Goal: Task Accomplishment & Management: Use online tool/utility

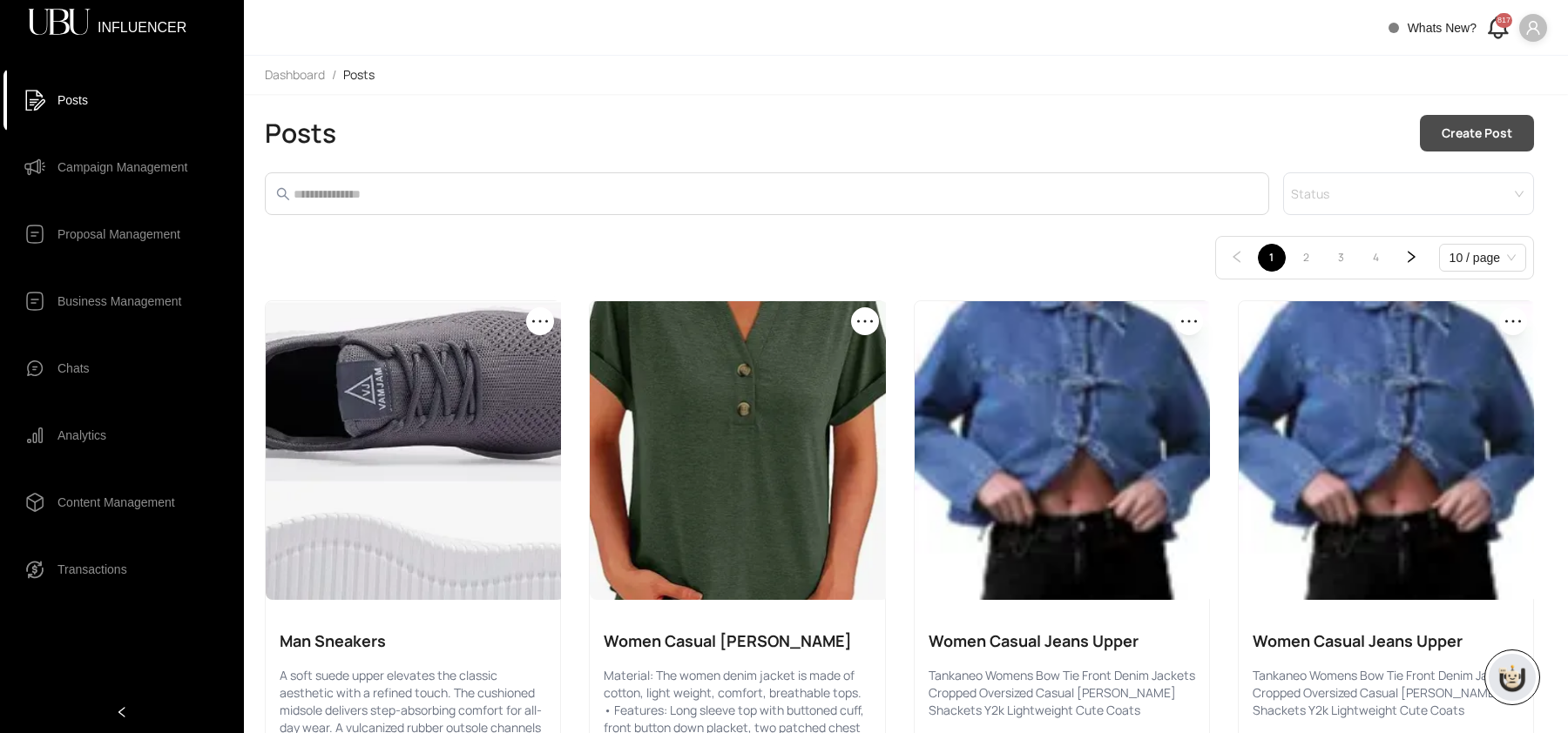
click at [871, 130] on span "Create Post" at bounding box center [1477, 133] width 70 height 19
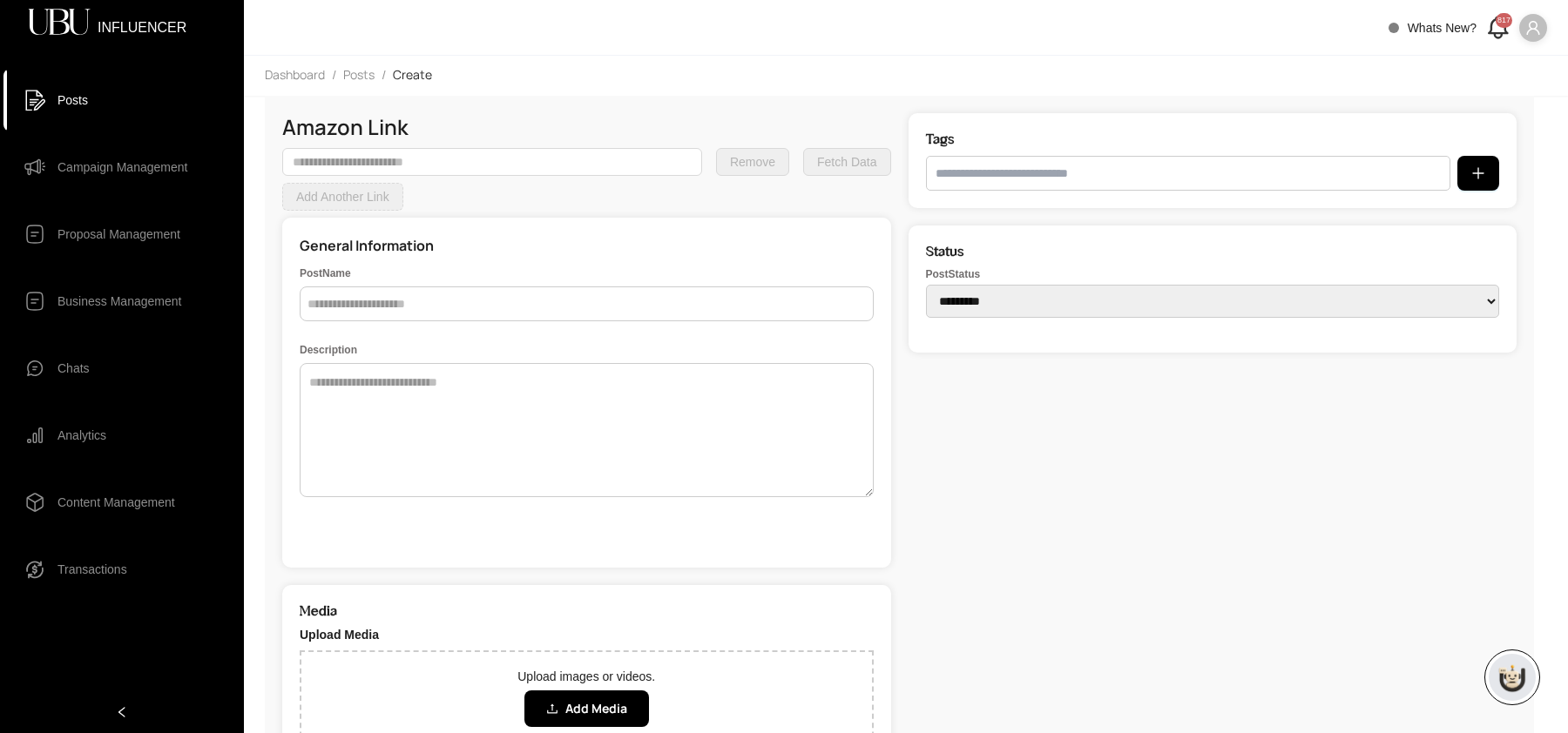
scroll to position [196, 0]
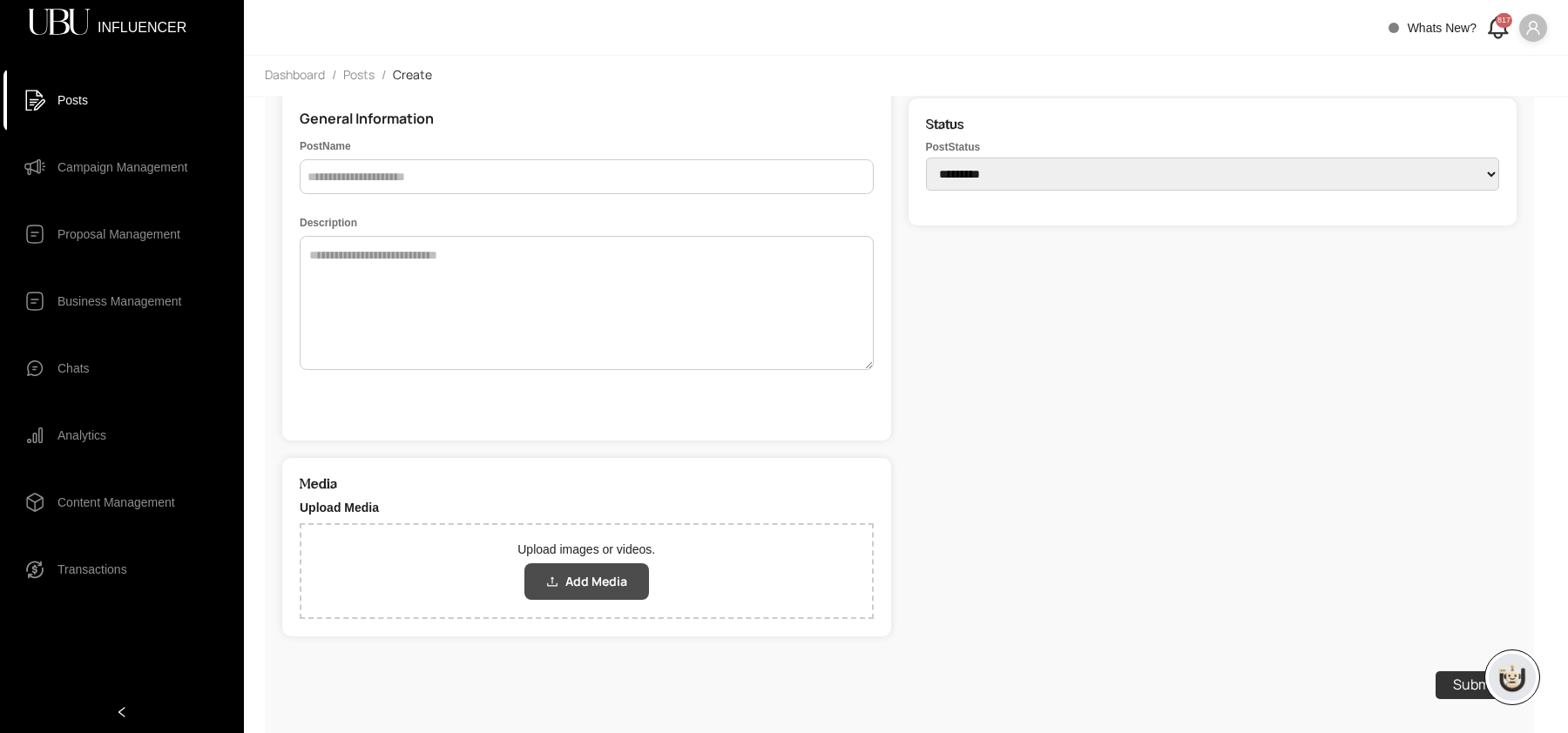
click at [556, 583] on icon "upload" at bounding box center [552, 581] width 12 height 12
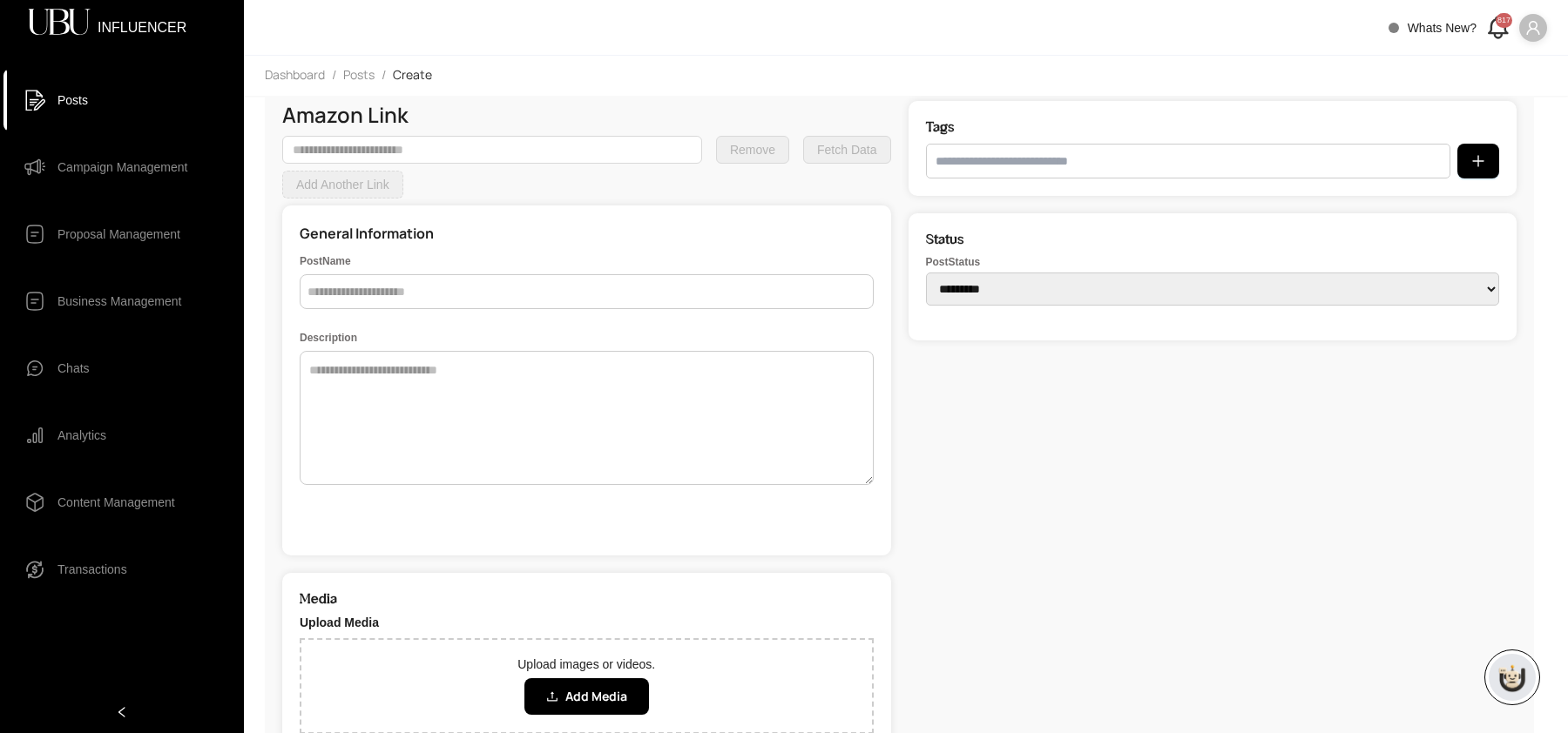
scroll to position [0, 0]
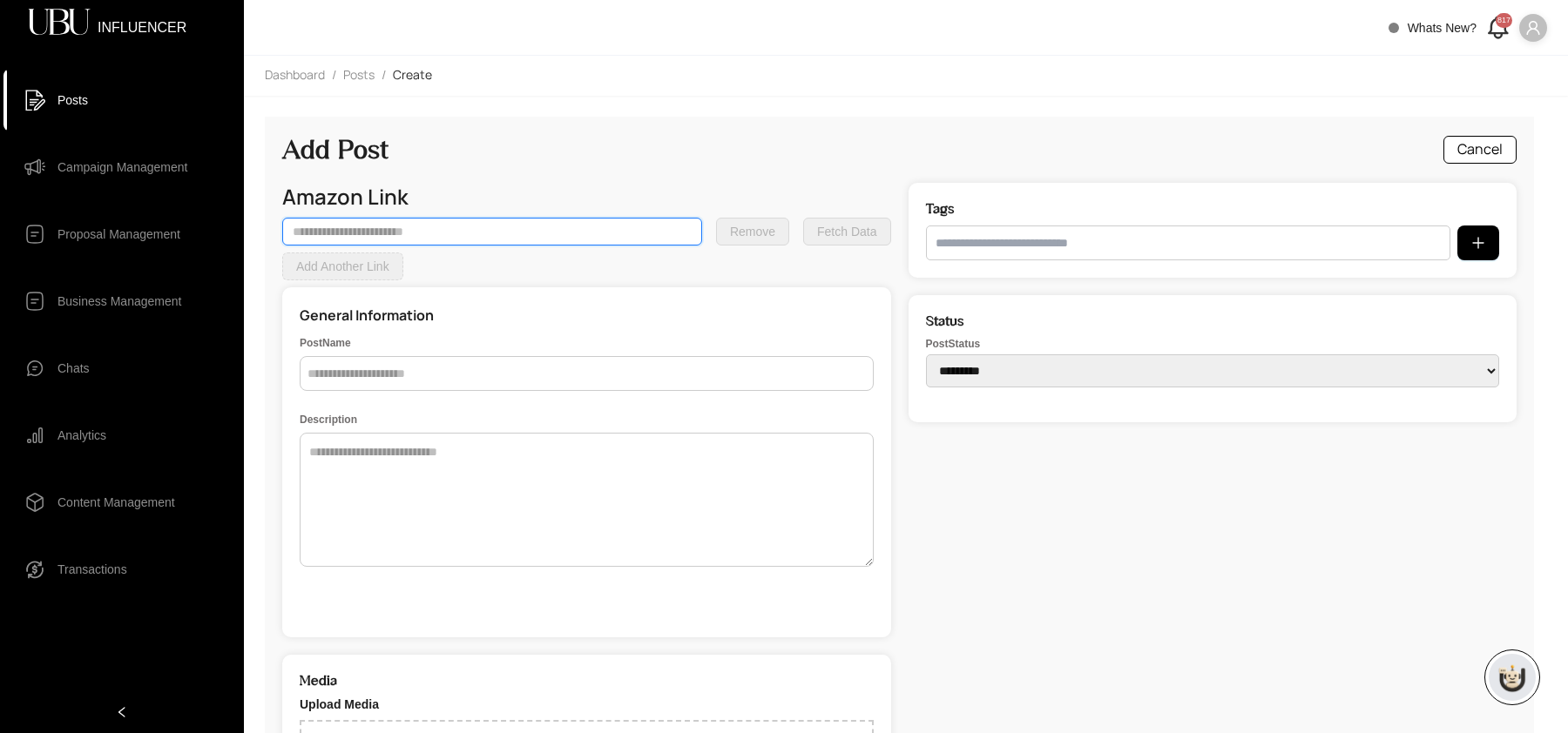
click at [430, 238] on input "text" at bounding box center [491, 232] width 420 height 28
paste input "**********"
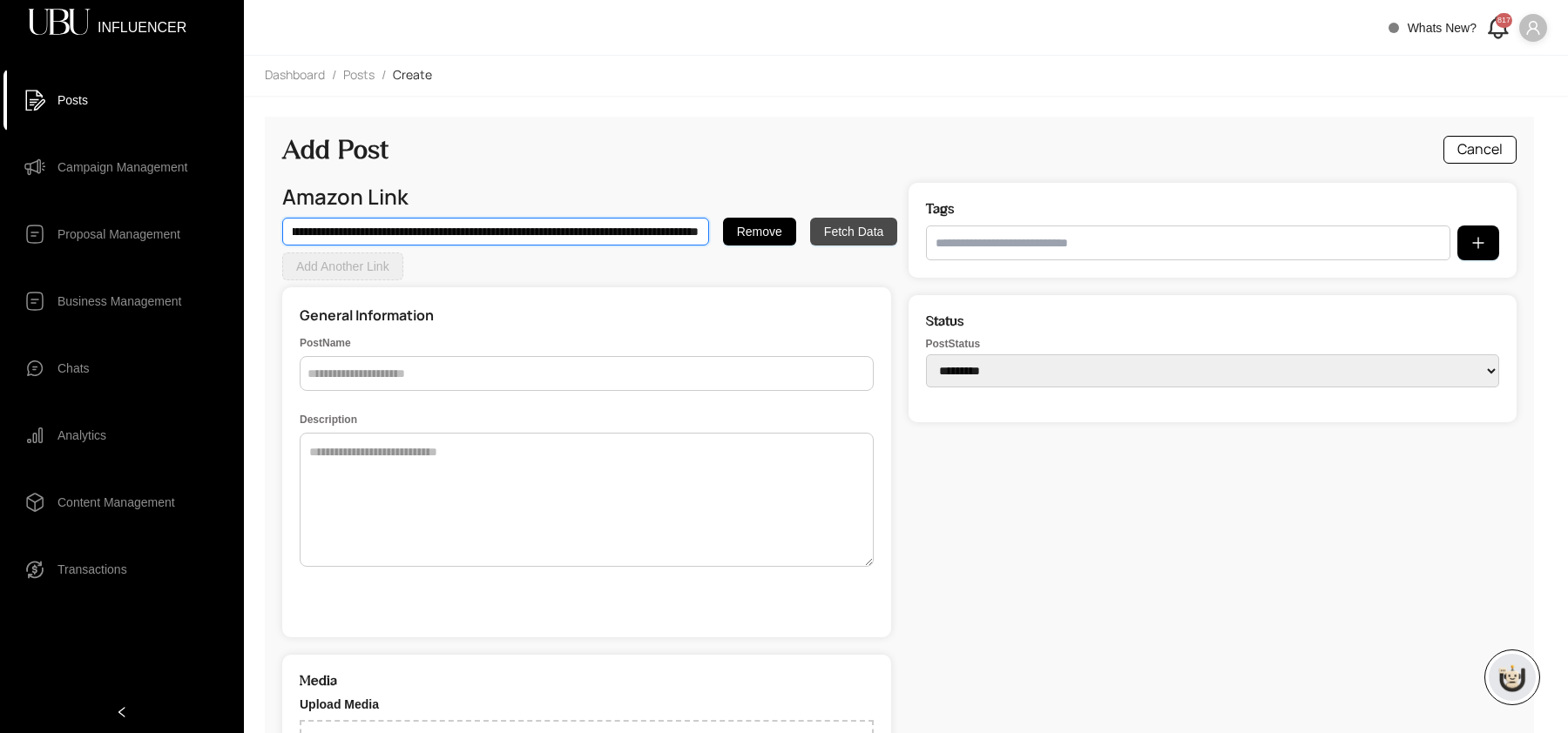
type input "**********"
click at [846, 232] on span "Fetch Data" at bounding box center [854, 232] width 59 height 19
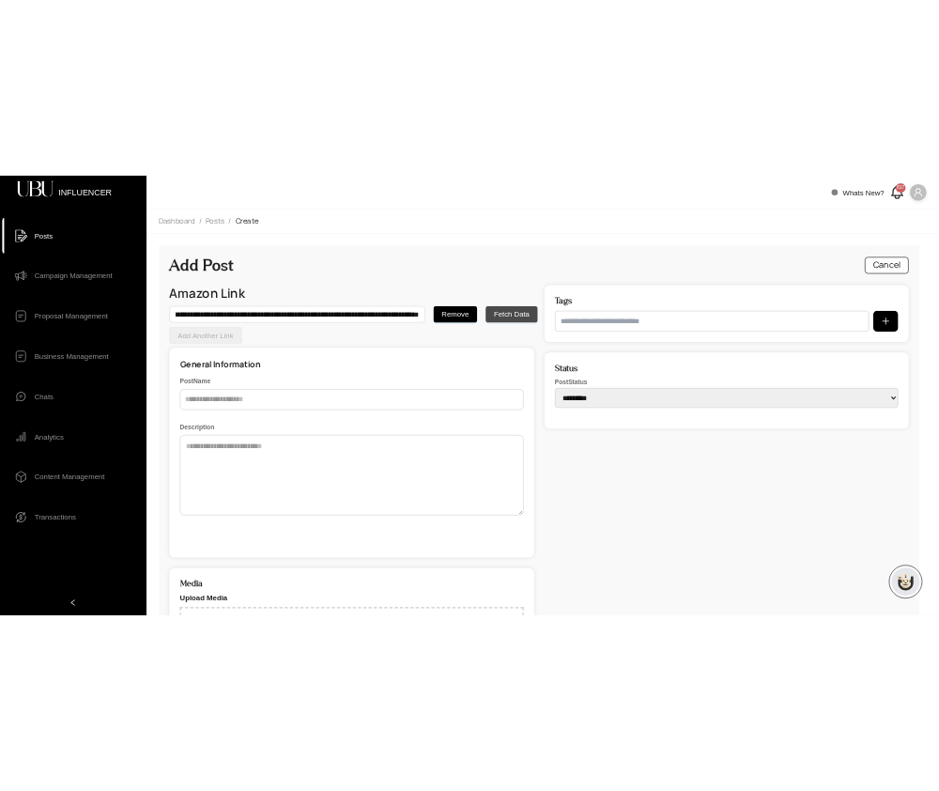
scroll to position [0, 0]
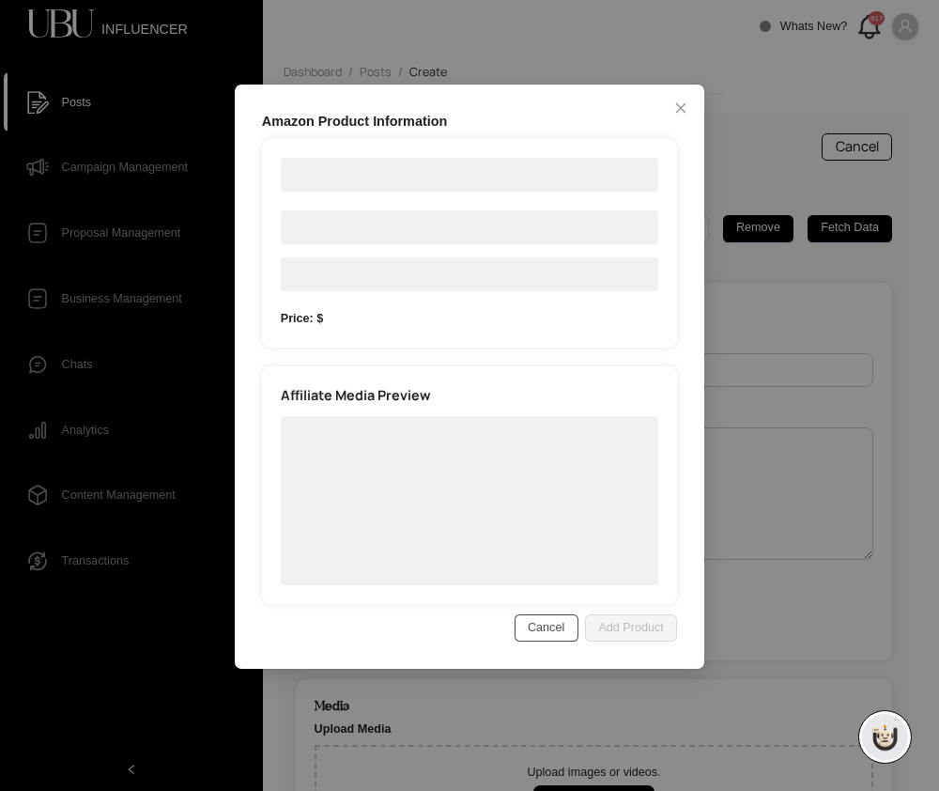
click at [551, 614] on button "Cancel" at bounding box center [547, 627] width 64 height 27
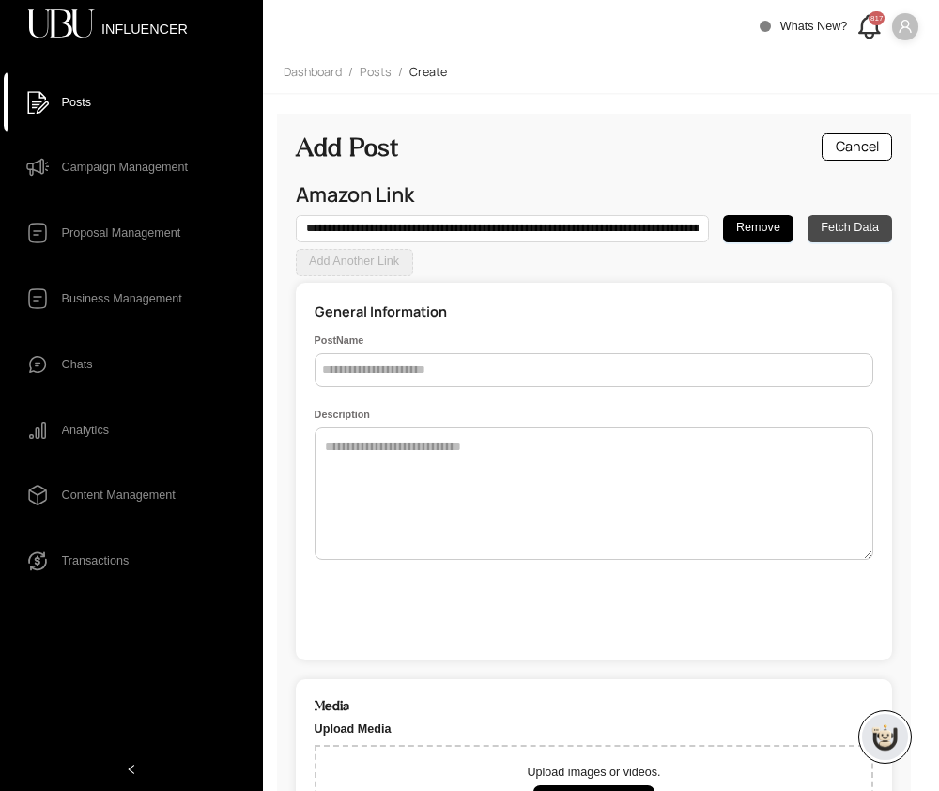
click at [851, 231] on span "Fetch Data" at bounding box center [850, 228] width 58 height 19
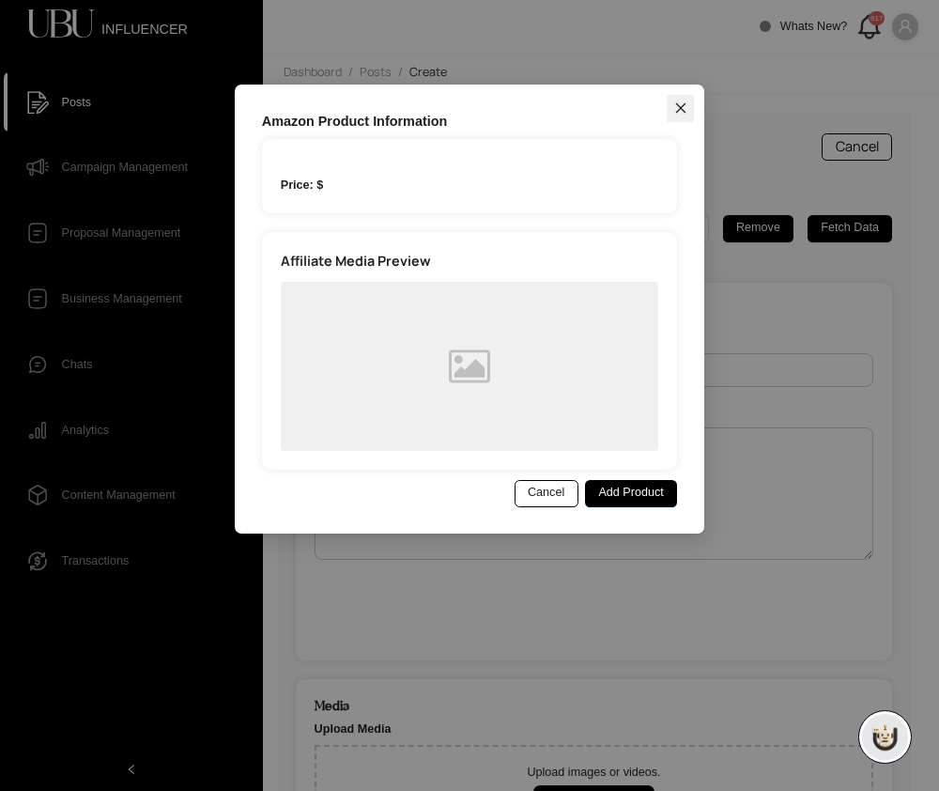
click at [683, 112] on icon "close" at bounding box center [681, 107] width 13 height 13
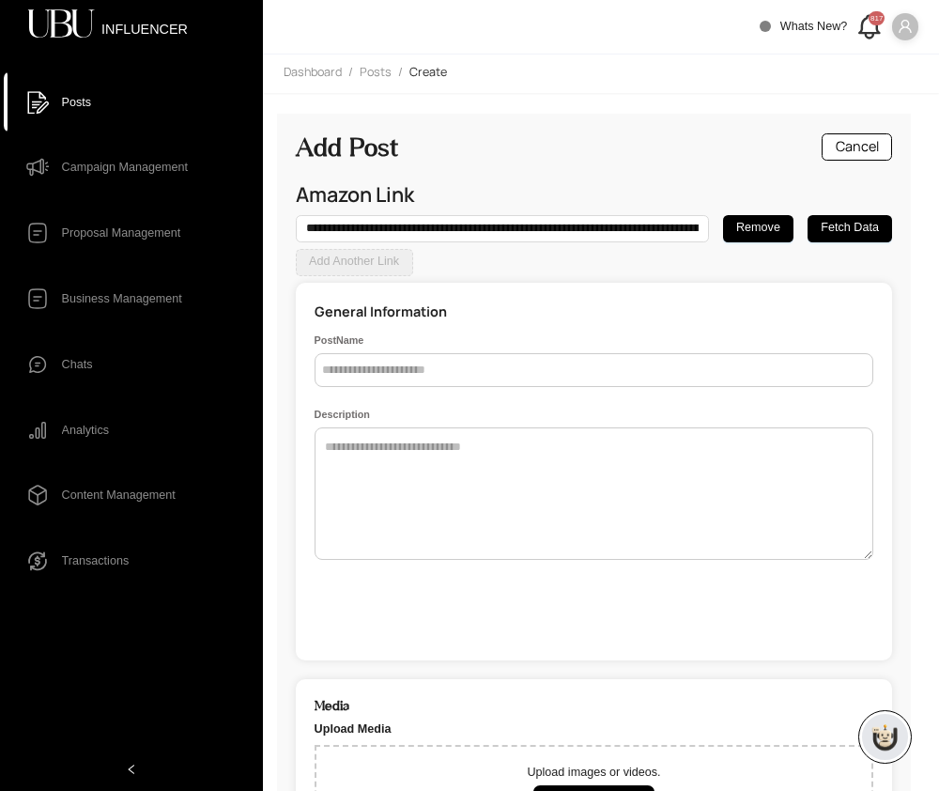
click at [906, 21] on icon "user" at bounding box center [905, 26] width 15 height 15
click at [856, 115] on span "Logout" at bounding box center [853, 115] width 102 height 19
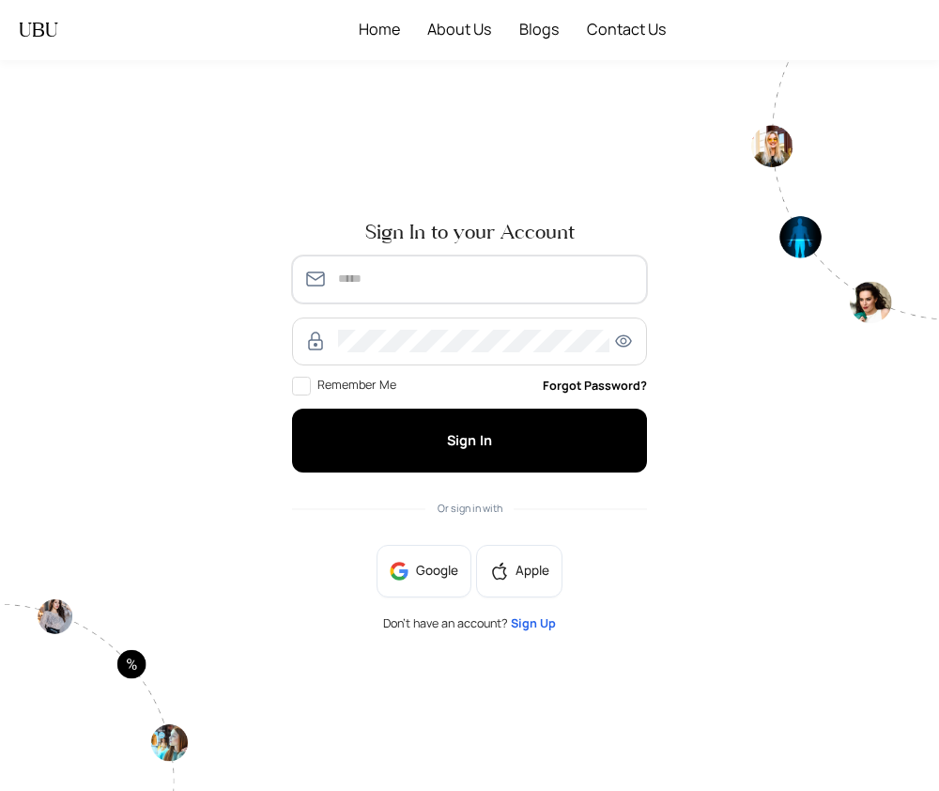
click at [523, 284] on input "text" at bounding box center [486, 279] width 296 height 23
type input "**********"
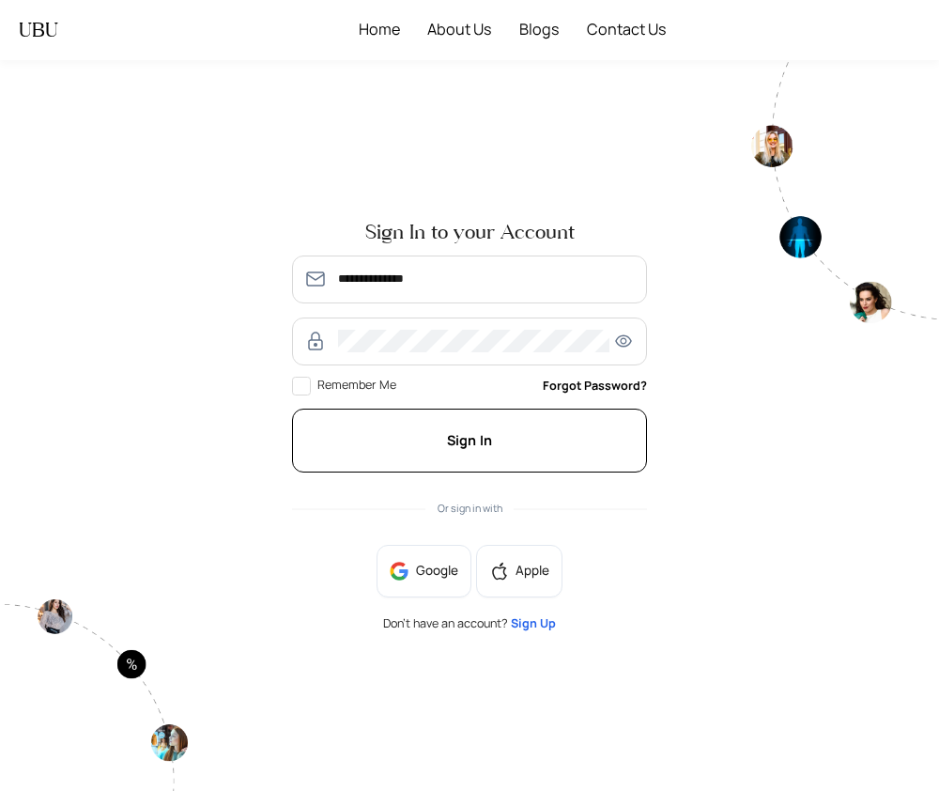
click at [593, 439] on button "Sign In" at bounding box center [469, 441] width 355 height 64
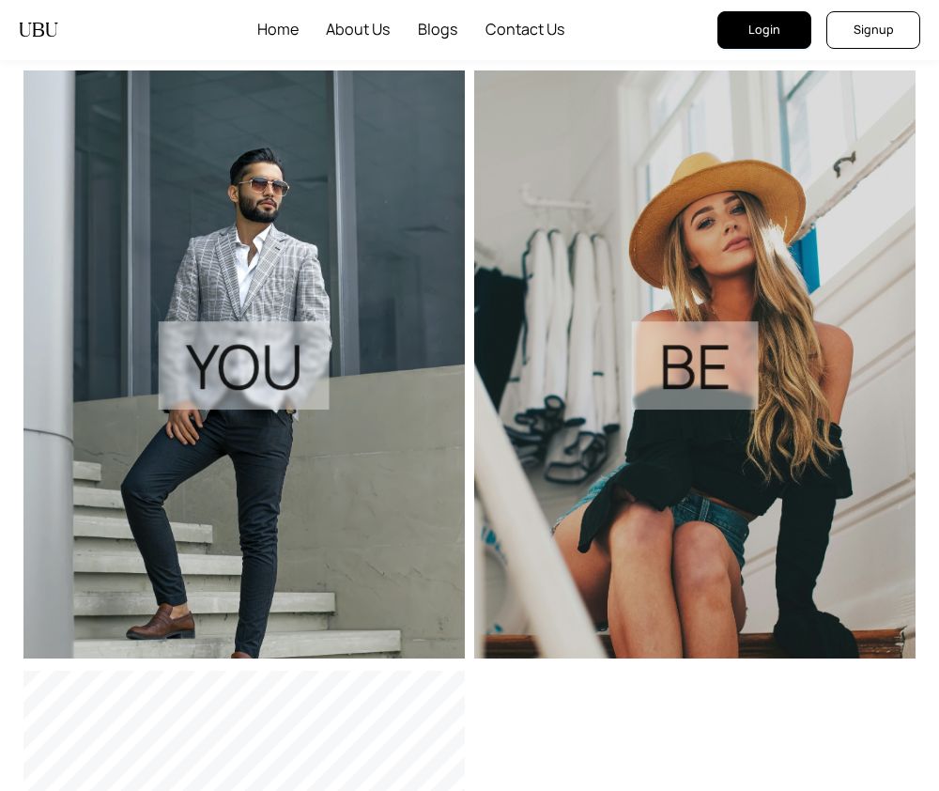
click at [730, 11] on button "Login" at bounding box center [765, 30] width 94 height 38
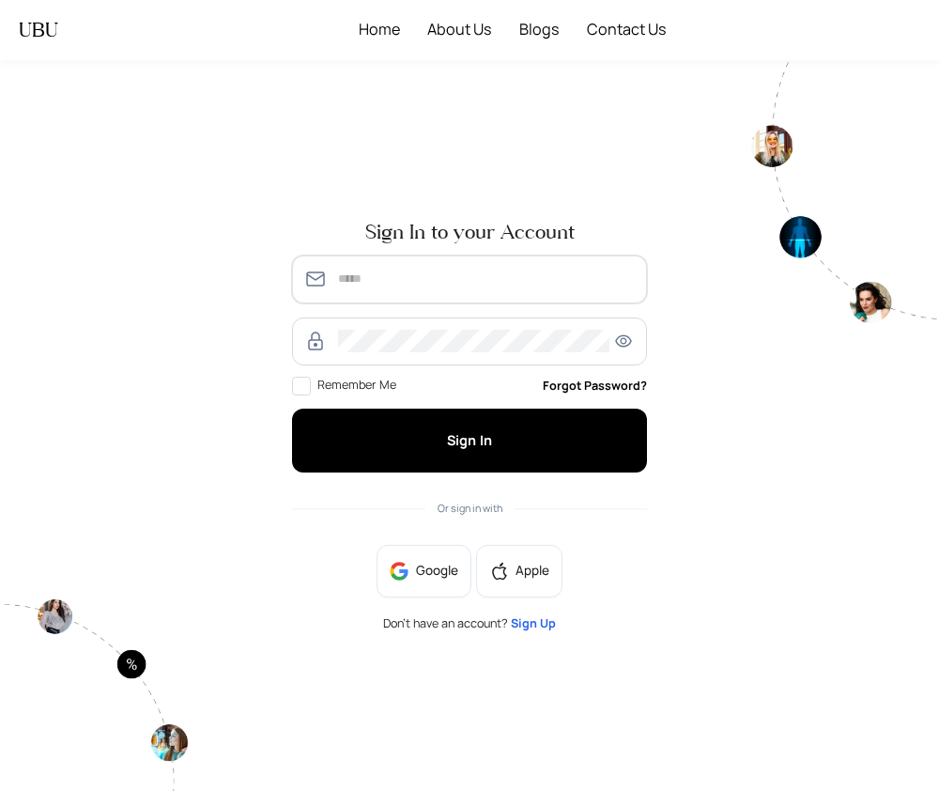
click at [547, 282] on input "text" at bounding box center [486, 279] width 296 height 23
type input "**********"
click at [460, 473] on div "**********" at bounding box center [470, 425] width 376 height 435
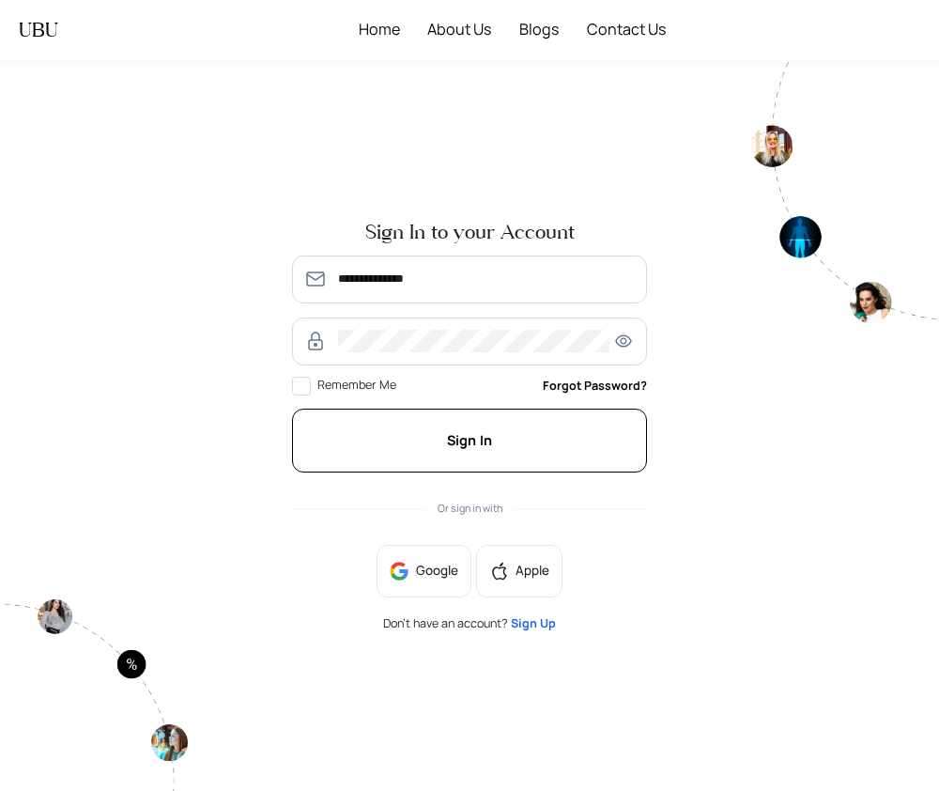
click at [495, 442] on button "Sign In" at bounding box center [469, 441] width 355 height 64
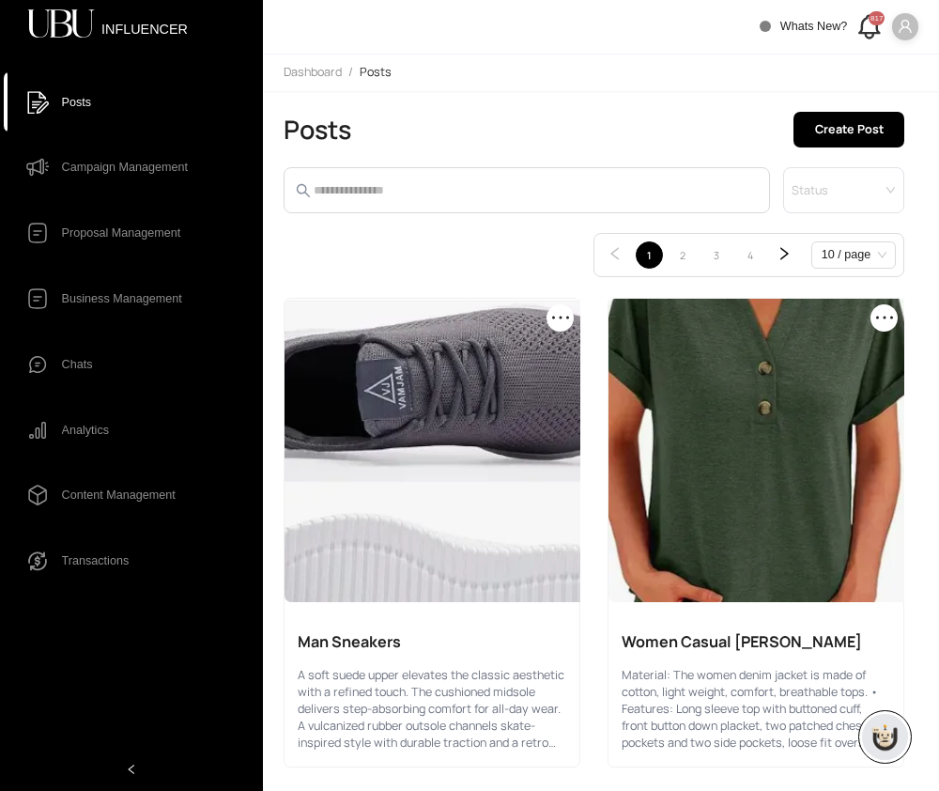
click at [90, 367] on span "Chats" at bounding box center [77, 365] width 31 height 34
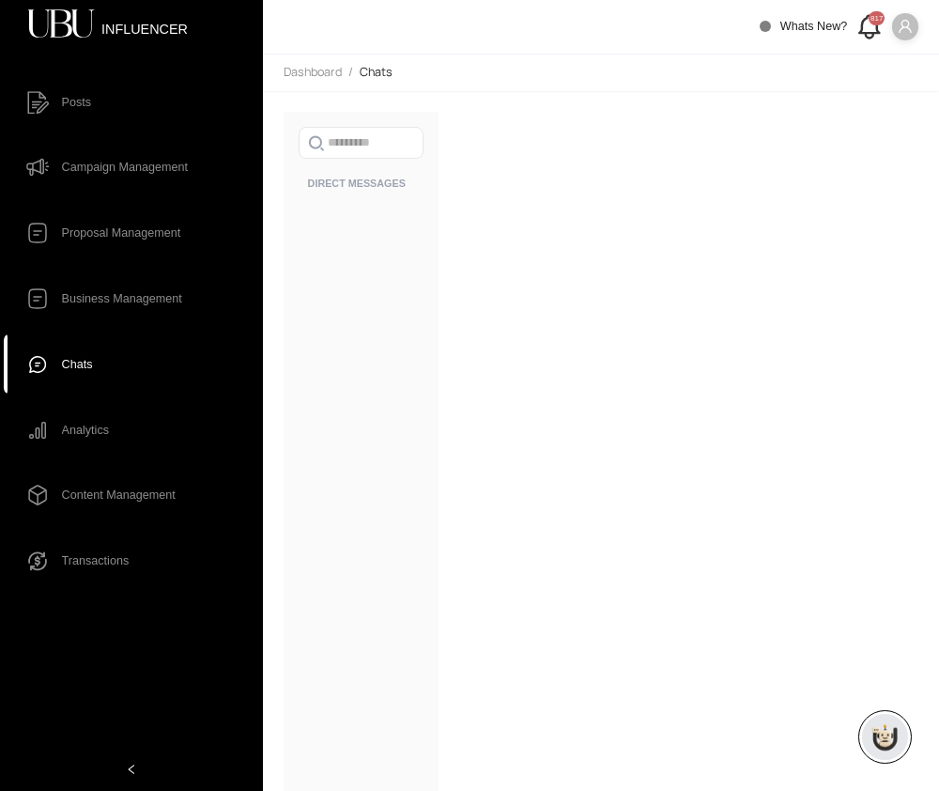
click at [862, 31] on icon at bounding box center [871, 23] width 20 height 17
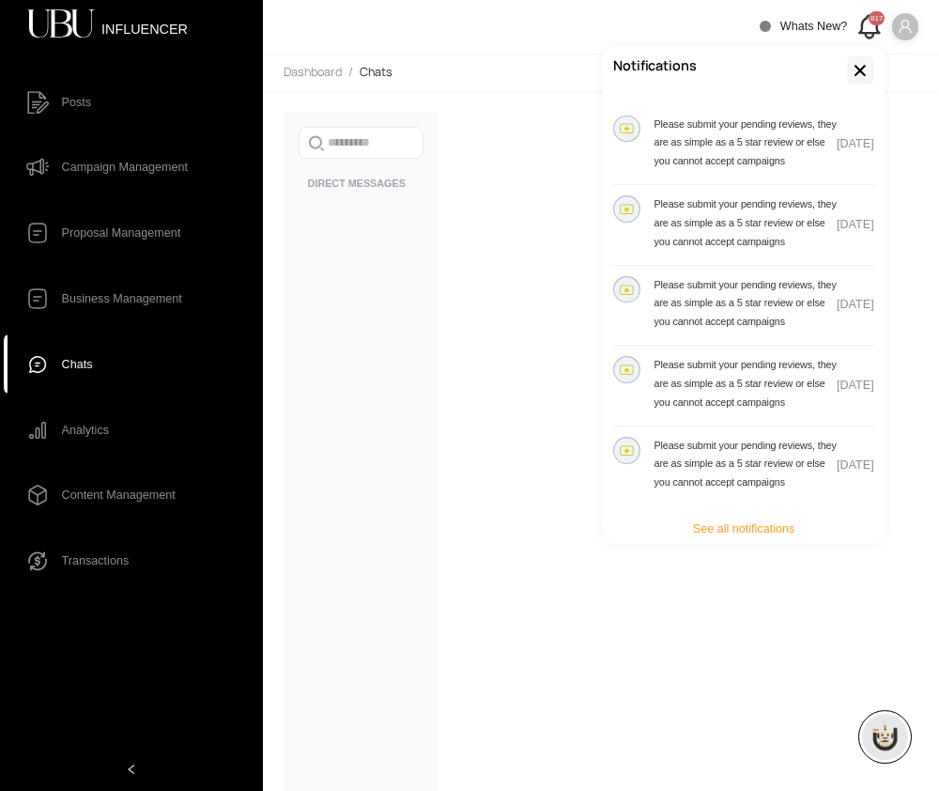
click at [873, 58] on button "button" at bounding box center [860, 69] width 27 height 27
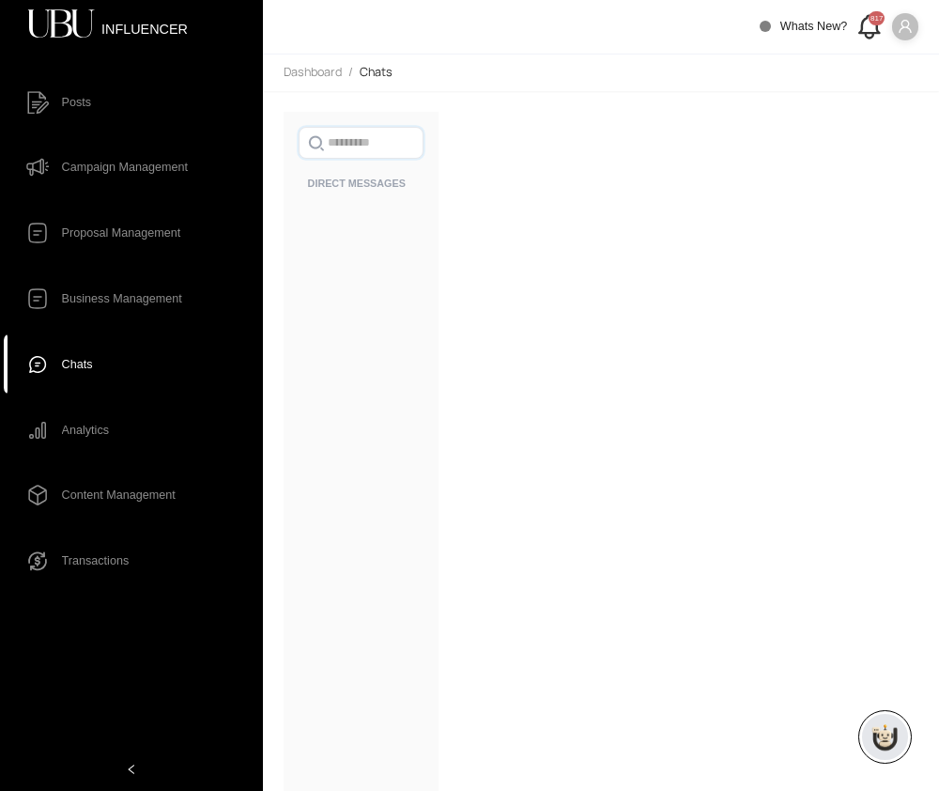
click at [379, 141] on input "text" at bounding box center [370, 142] width 85 height 23
click at [121, 245] on span "Proposal Management" at bounding box center [121, 233] width 119 height 34
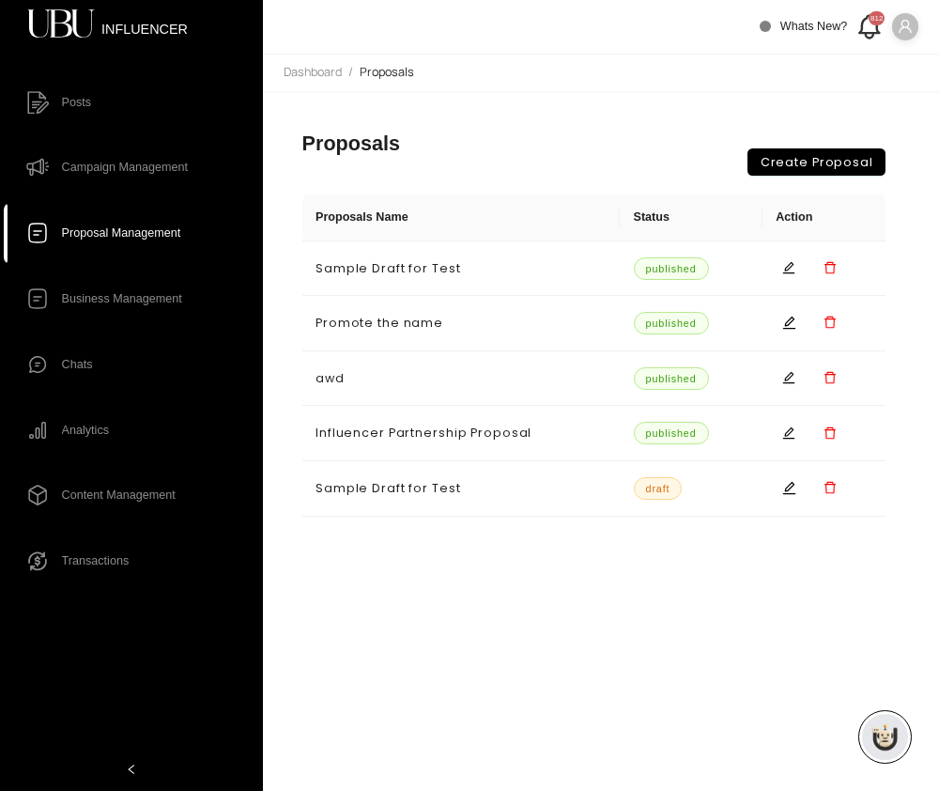
click at [162, 370] on span "Chats" at bounding box center [146, 365] width 168 height 34
